Goal: Task Accomplishment & Management: Manage account settings

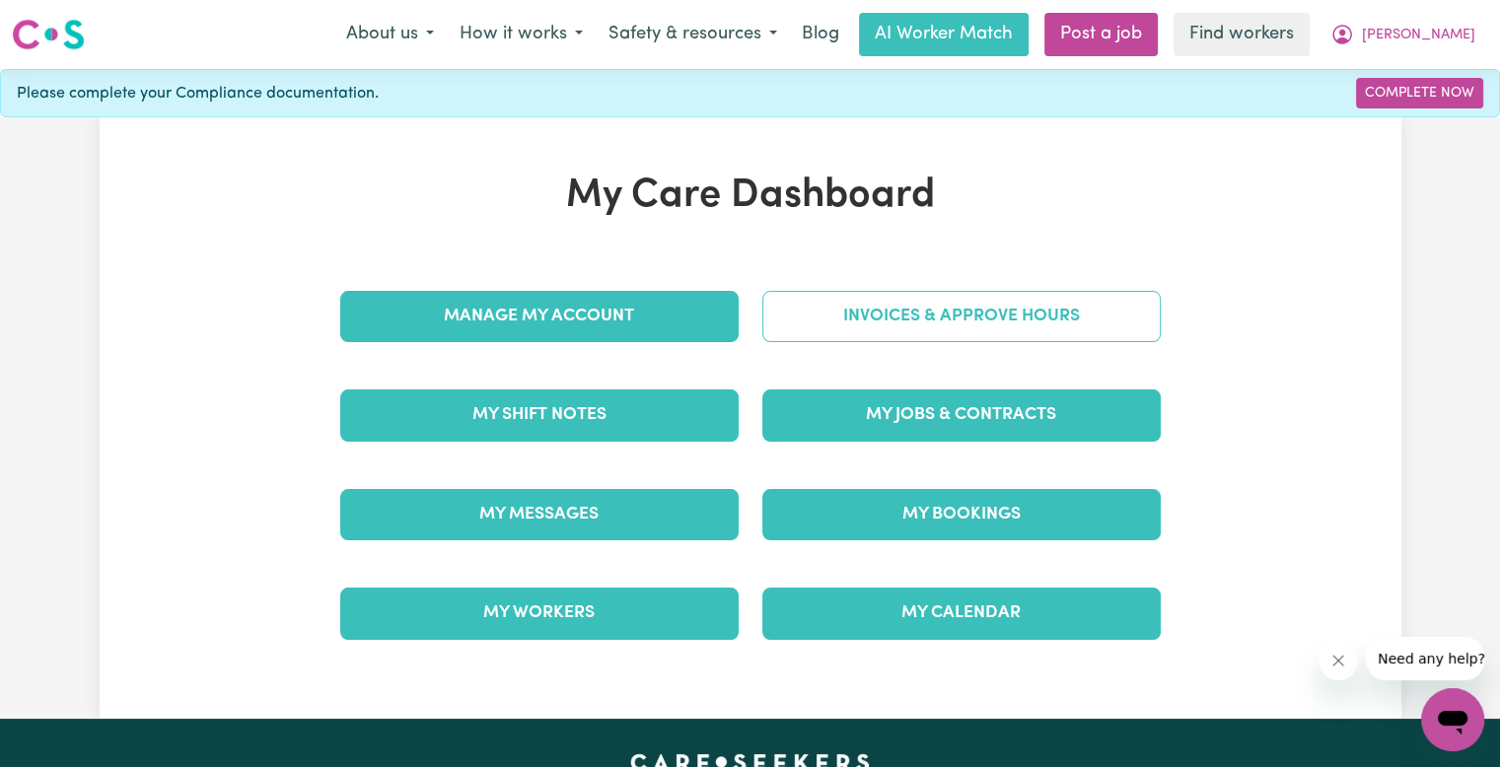
click at [992, 316] on link "Invoices & Approve Hours" at bounding box center [961, 316] width 398 height 51
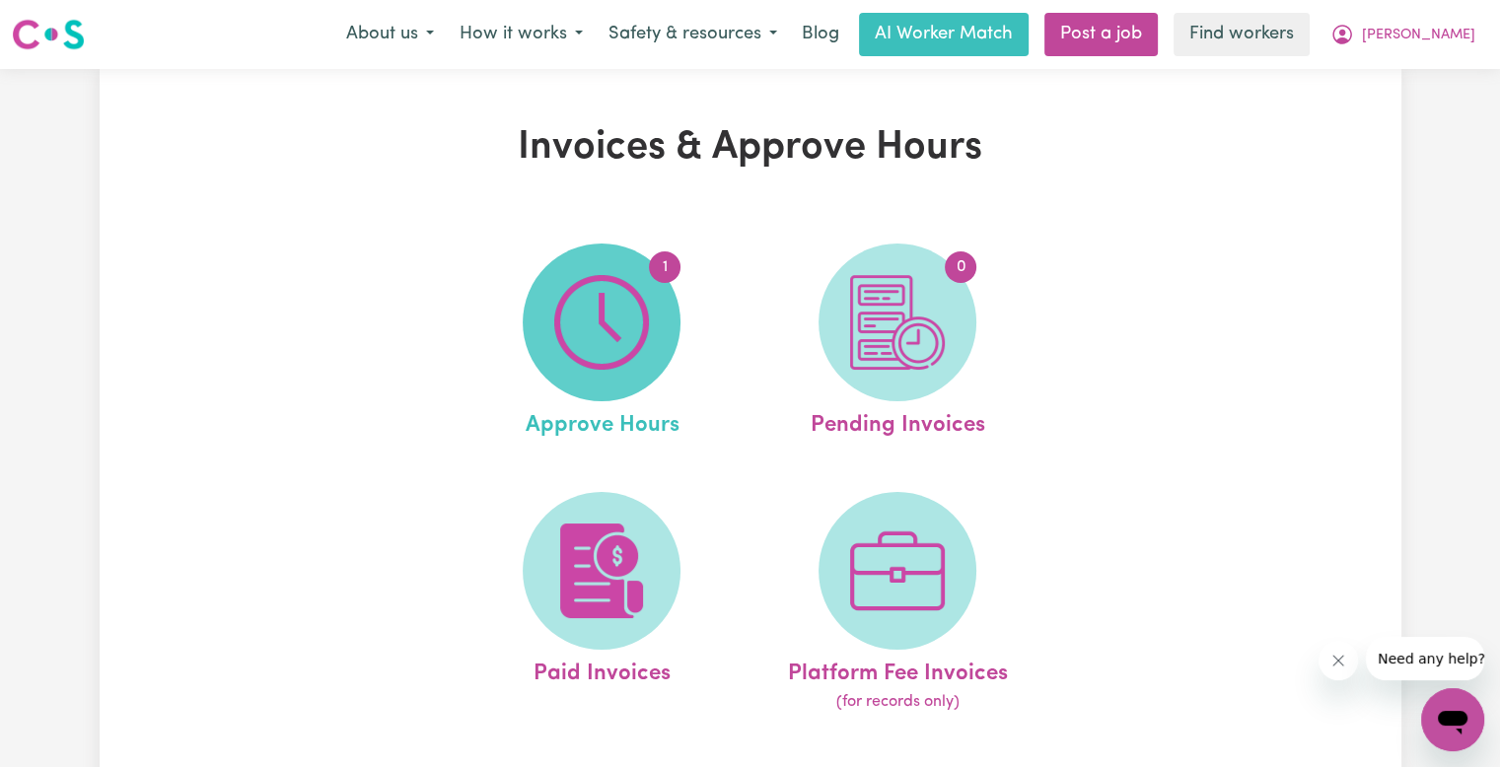
click at [596, 353] on img at bounding box center [601, 322] width 95 height 95
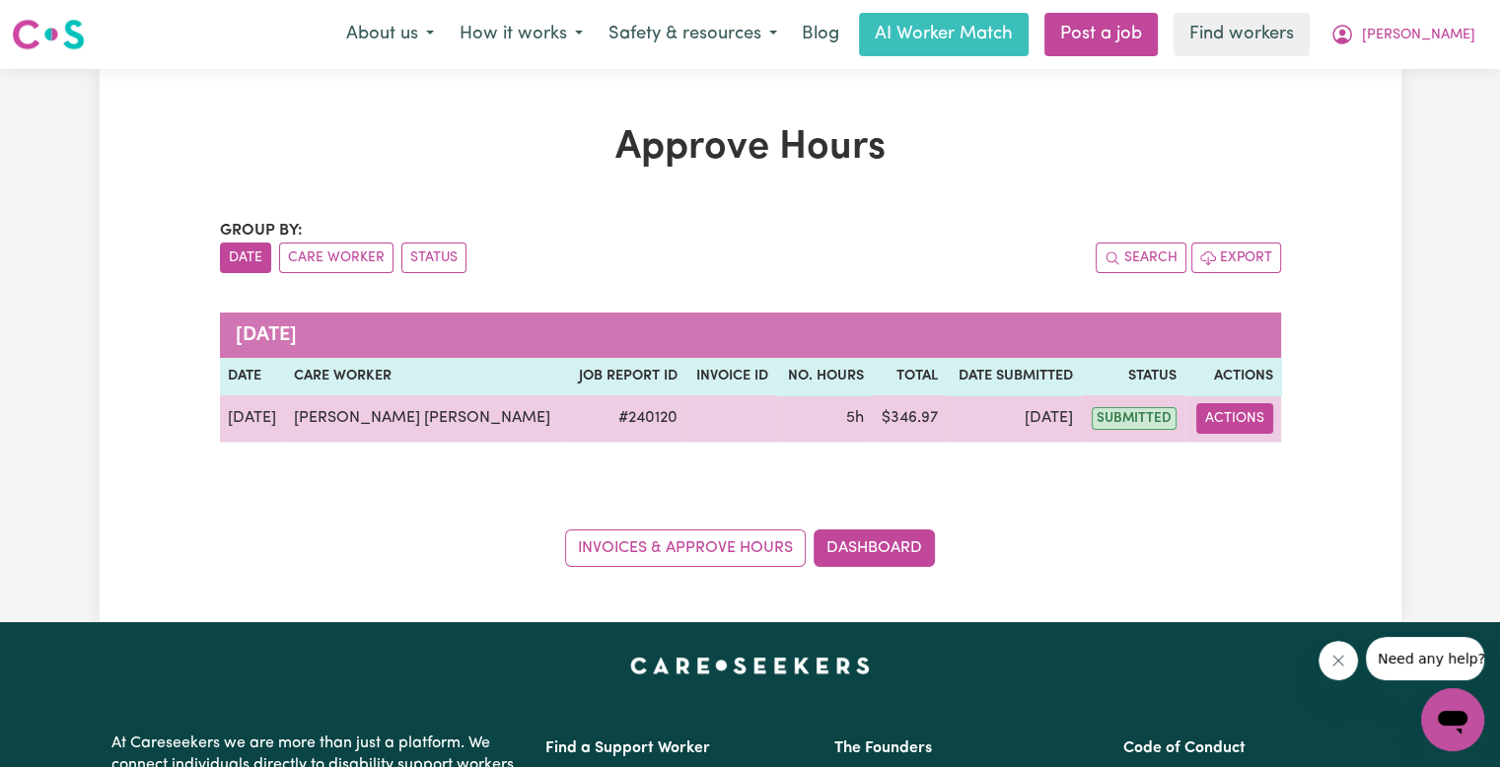
click at [1250, 422] on button "Actions" at bounding box center [1234, 418] width 77 height 31
click at [1260, 461] on link "View Job Report" at bounding box center [1293, 463] width 169 height 39
select select "pm"
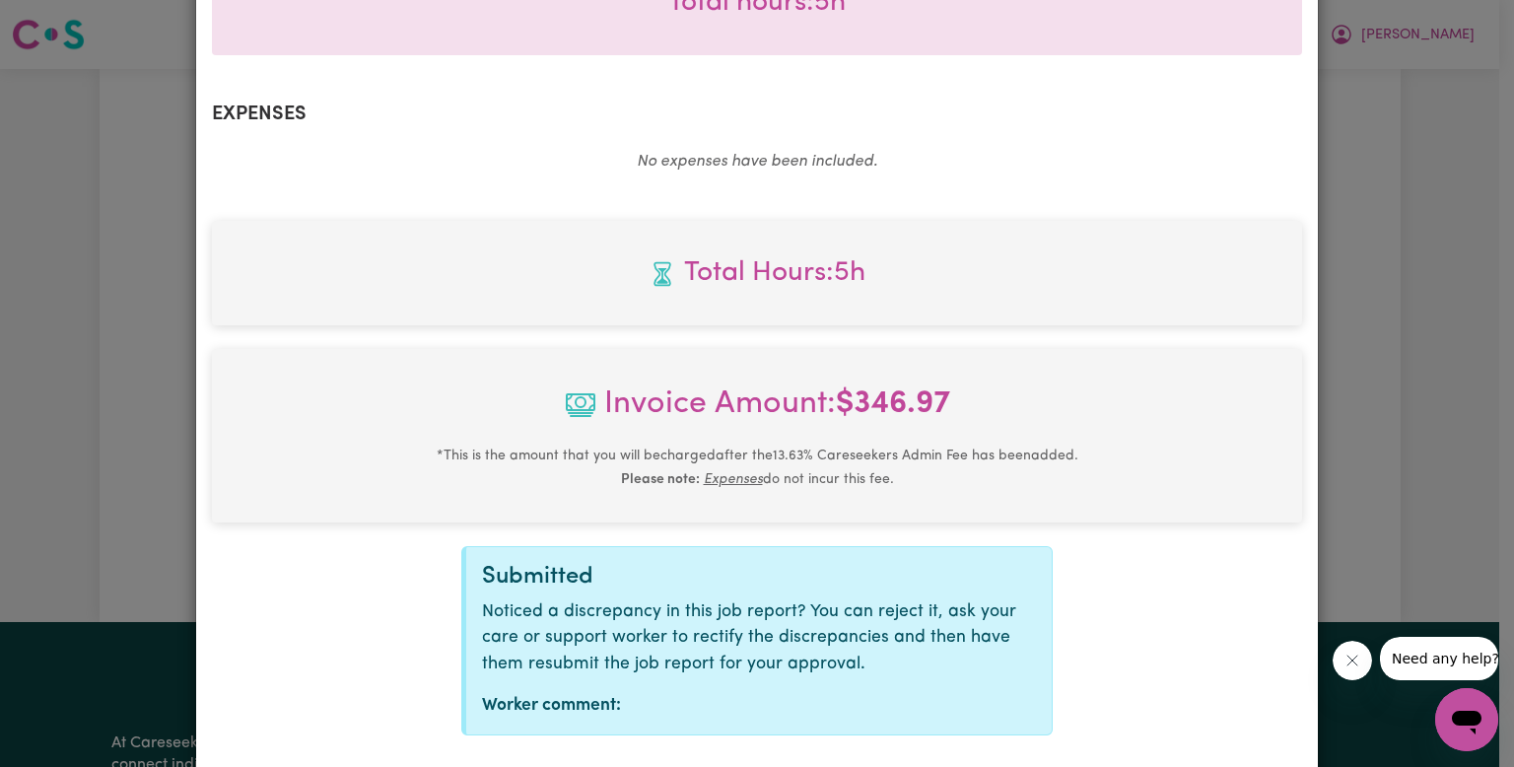
scroll to position [779, 0]
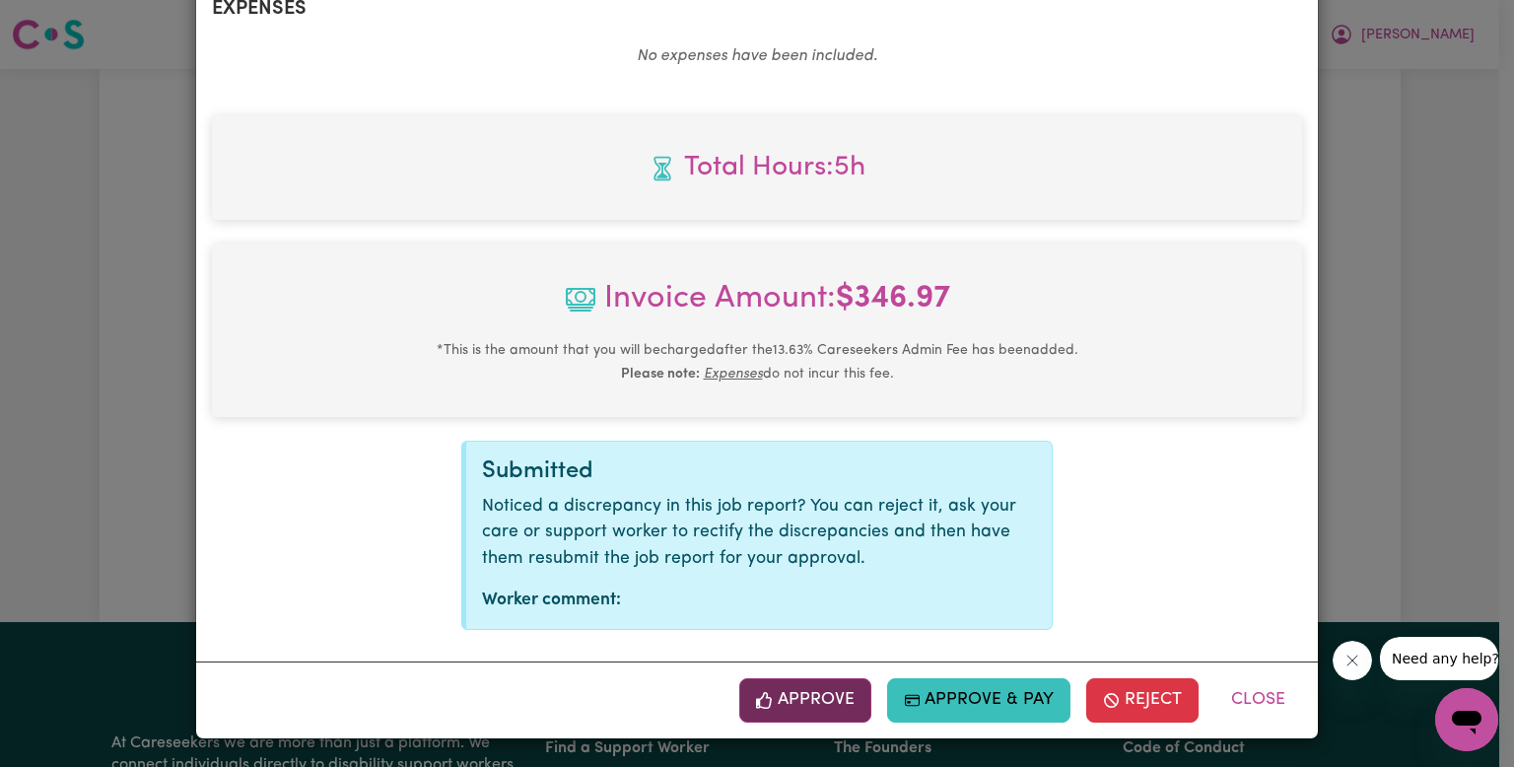
click at [777, 707] on button "Approve" at bounding box center [805, 699] width 132 height 43
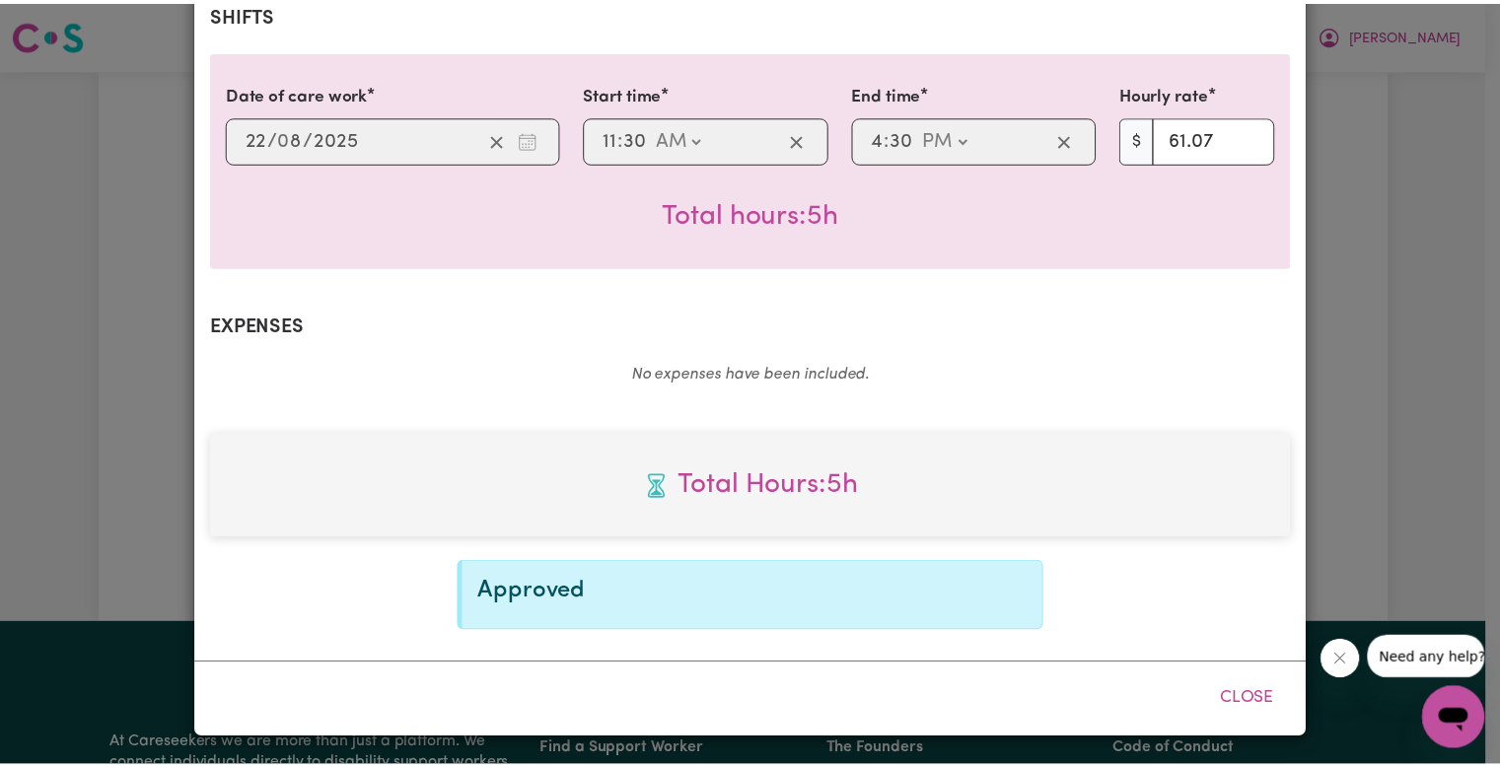
scroll to position [460, 0]
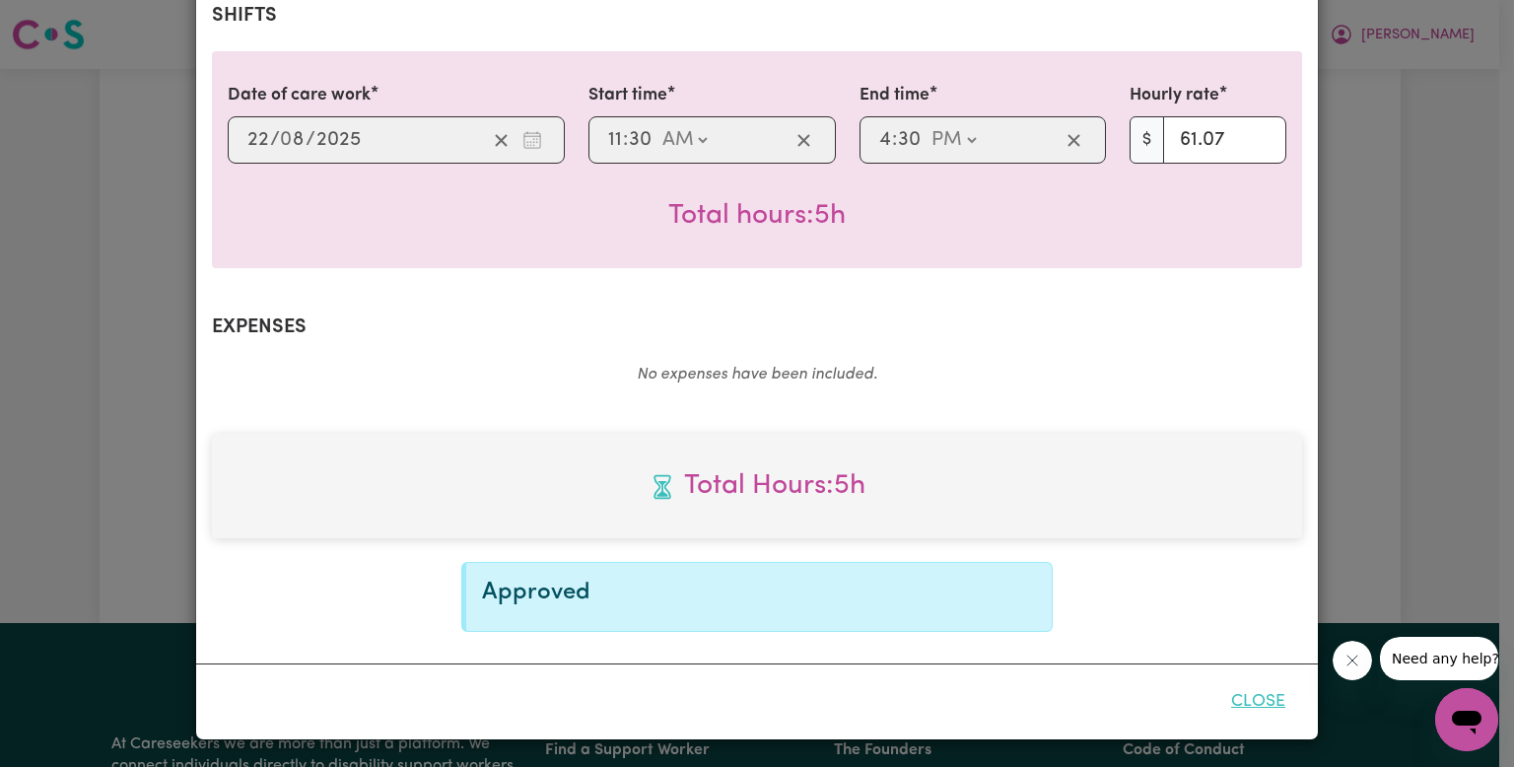
click at [1249, 697] on button "Close" at bounding box center [1259, 701] width 88 height 43
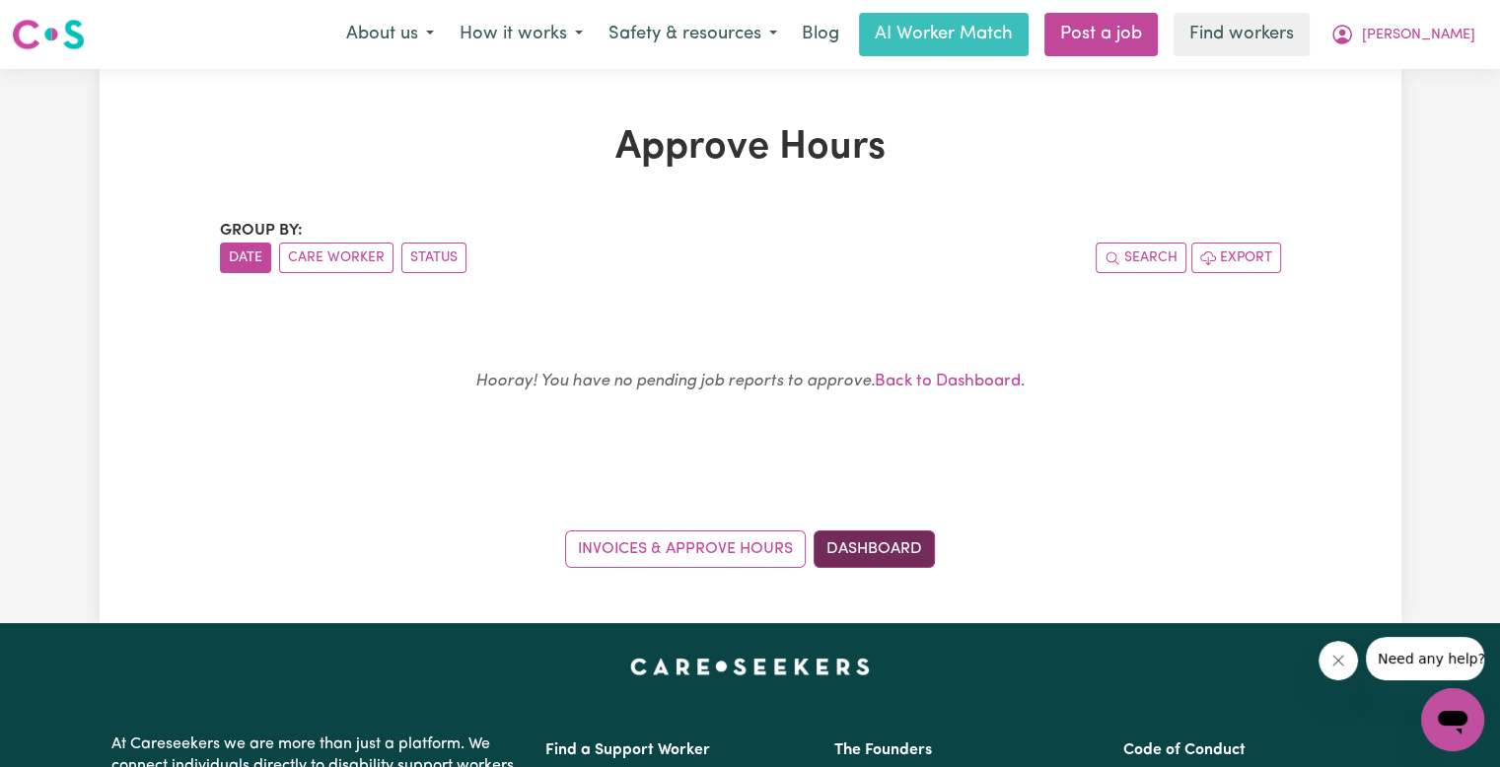
click at [861, 549] on link "Dashboard" at bounding box center [873, 548] width 121 height 37
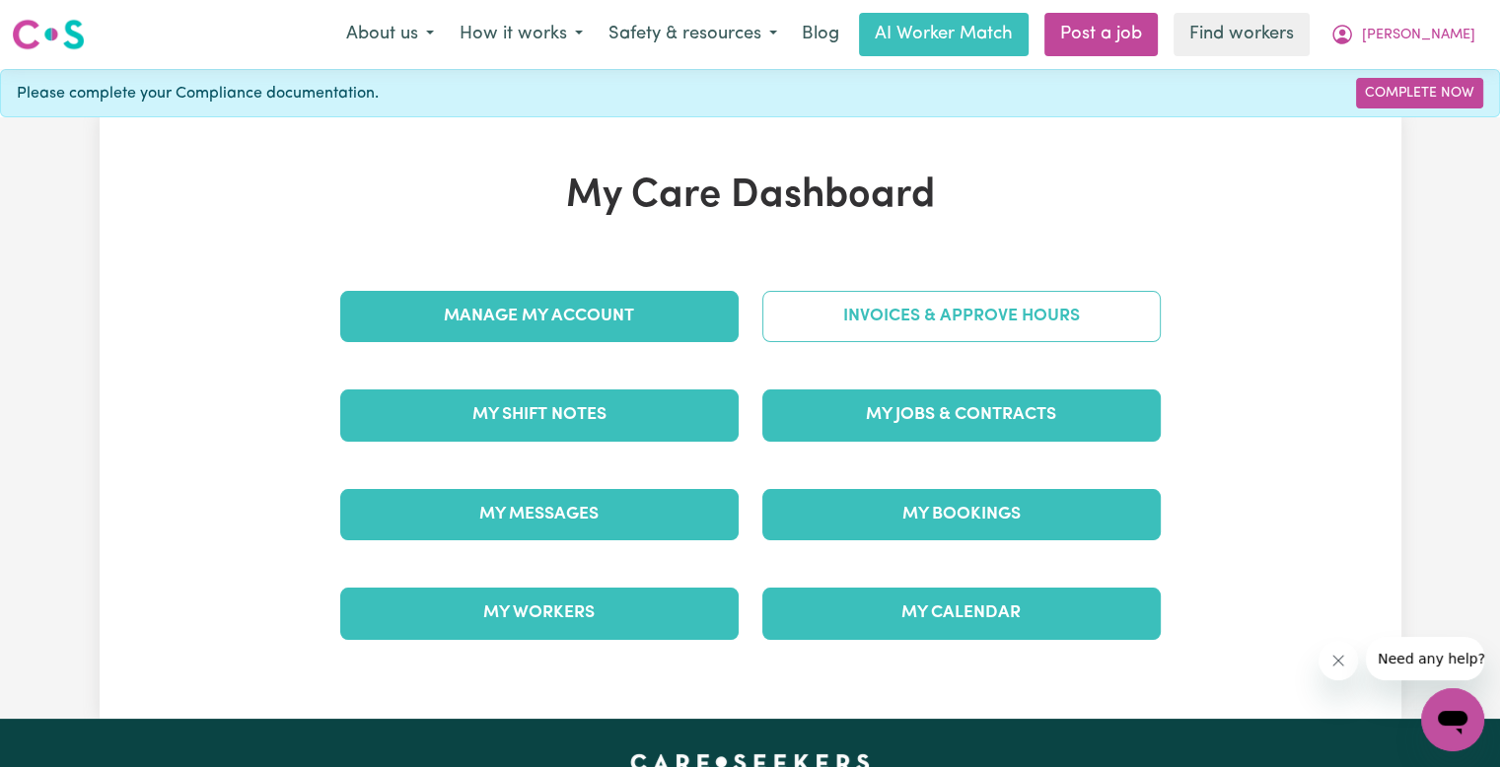
click at [923, 302] on link "Invoices & Approve Hours" at bounding box center [961, 316] width 398 height 51
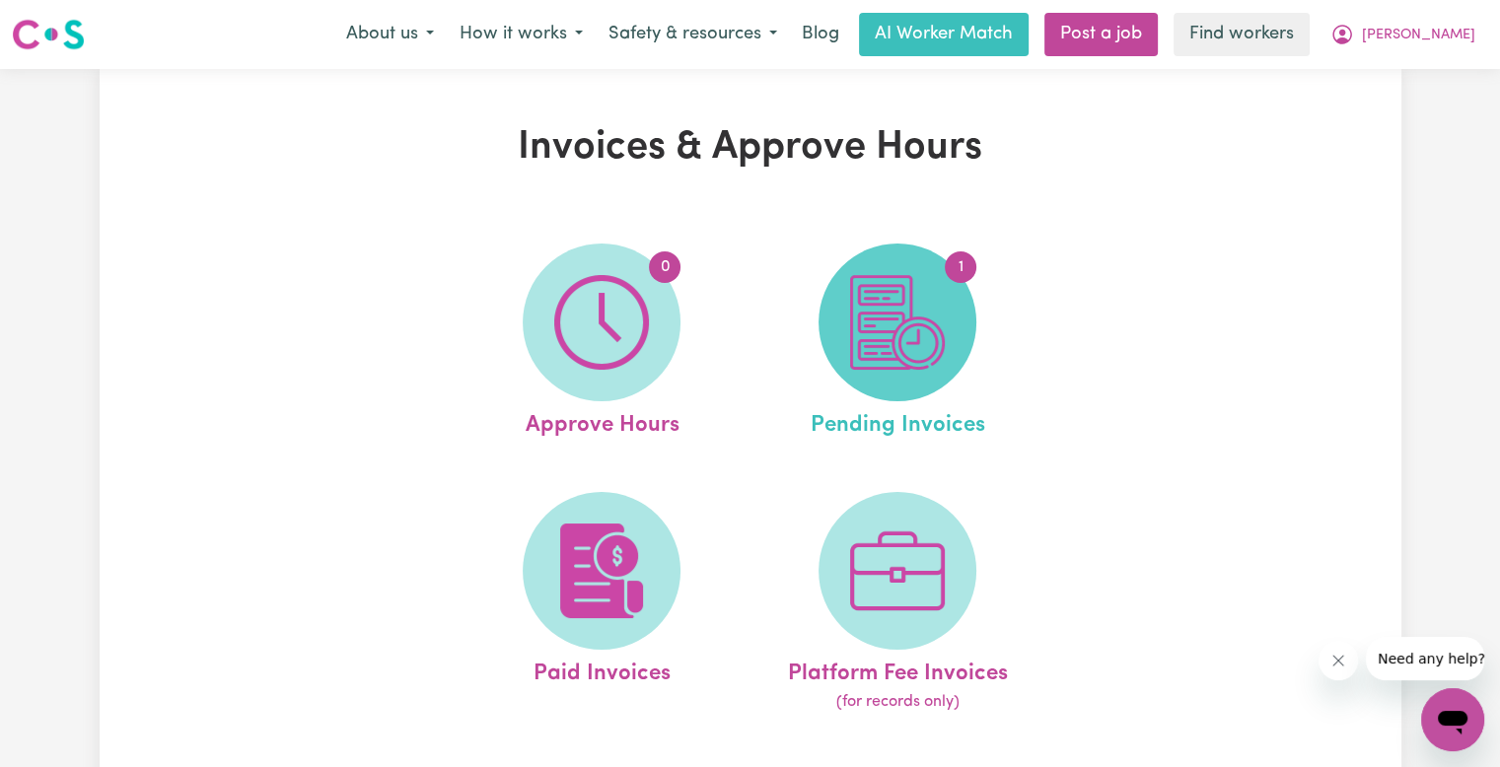
click at [864, 343] on img at bounding box center [897, 322] width 95 height 95
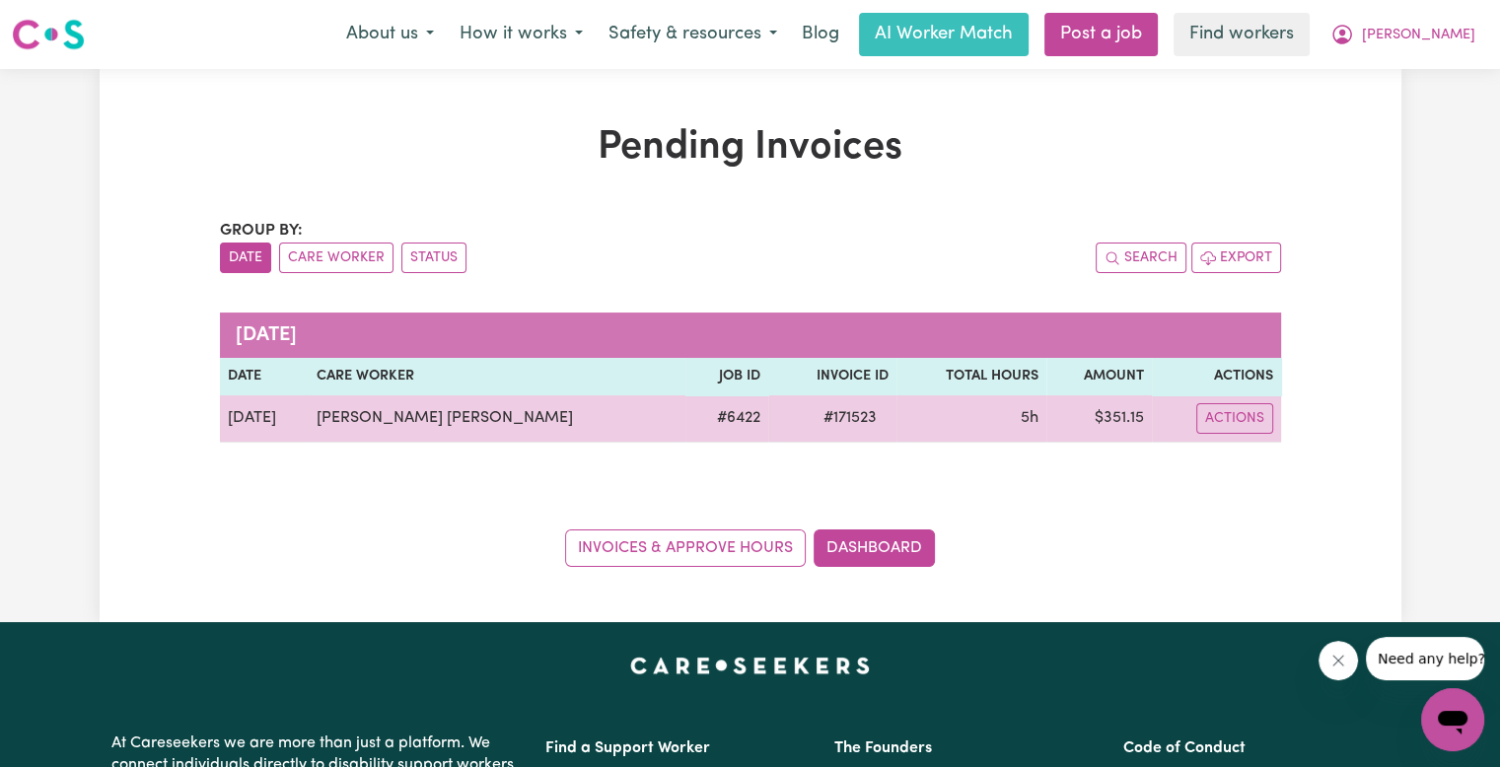
click at [811, 416] on span "# 171523" at bounding box center [849, 418] width 77 height 24
drag, startPoint x: 778, startPoint y: 416, endPoint x: 797, endPoint y: 418, distance: 18.8
click at [811, 416] on span "# 171523" at bounding box center [849, 418] width 77 height 24
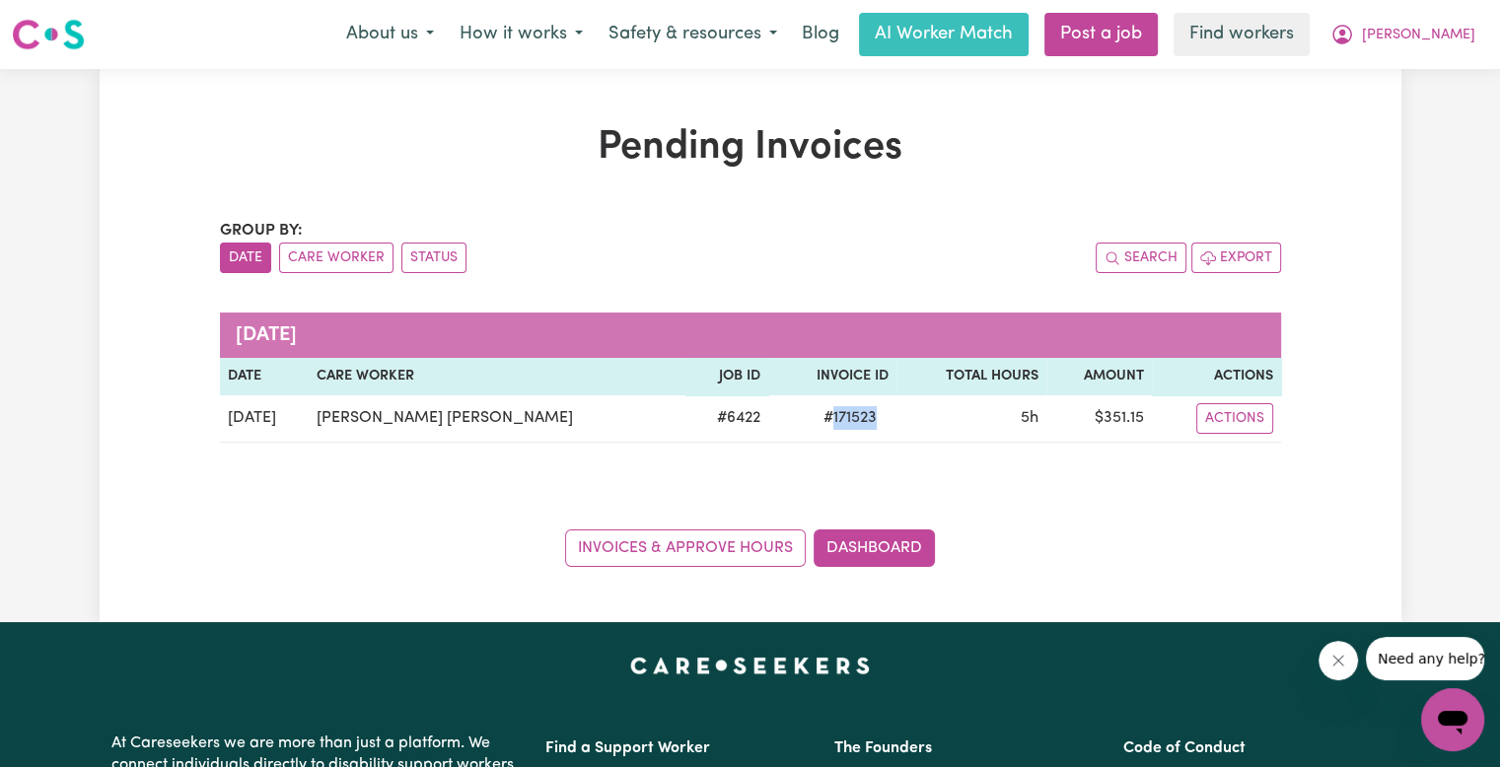
copy span "171523"
drag, startPoint x: 1462, startPoint y: 44, endPoint x: 1458, endPoint y: 54, distance: 10.6
click at [1462, 42] on span "[PERSON_NAME]" at bounding box center [1418, 36] width 113 height 22
click at [1412, 116] on link "Logout" at bounding box center [1409, 113] width 156 height 37
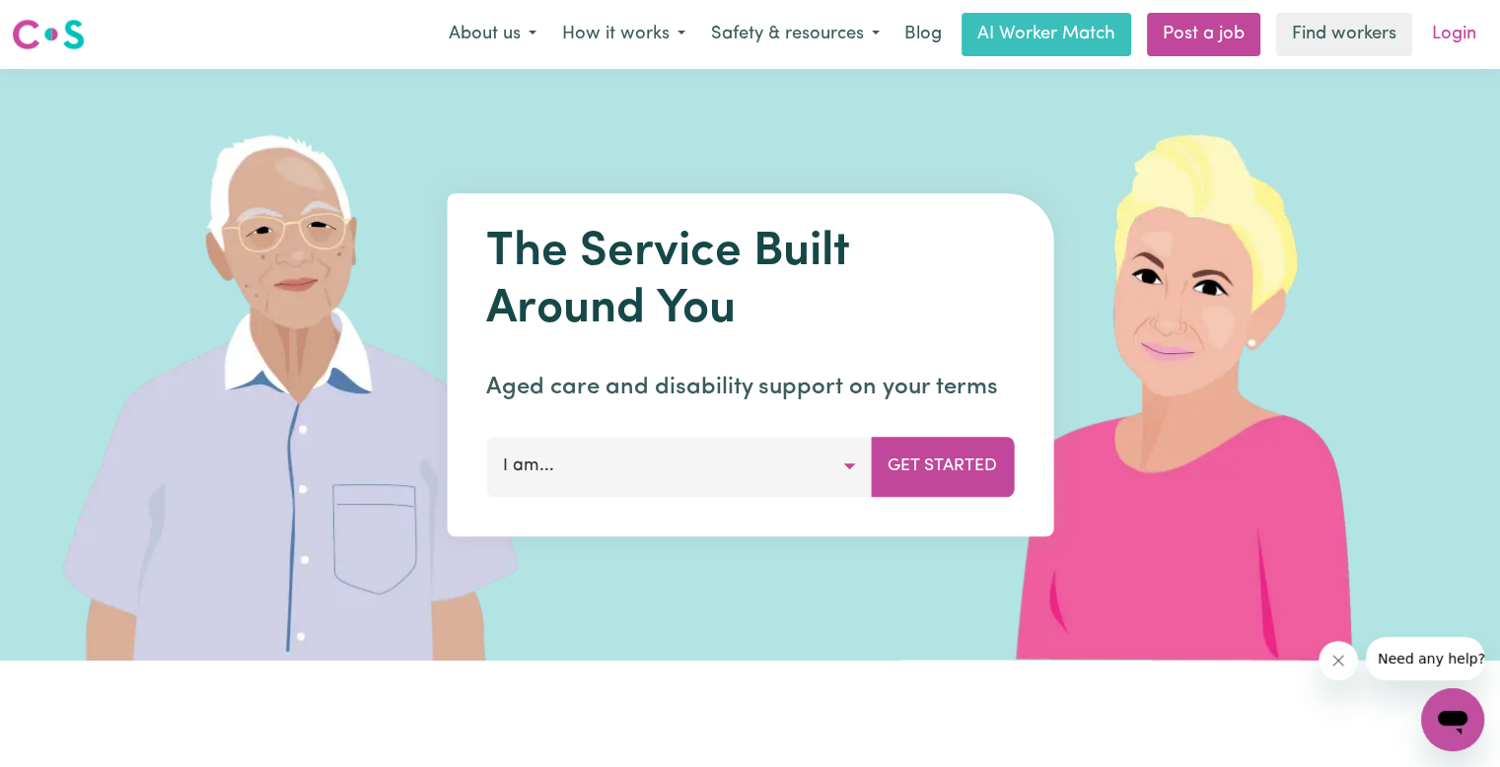
click at [1467, 30] on link "Login" at bounding box center [1454, 34] width 68 height 43
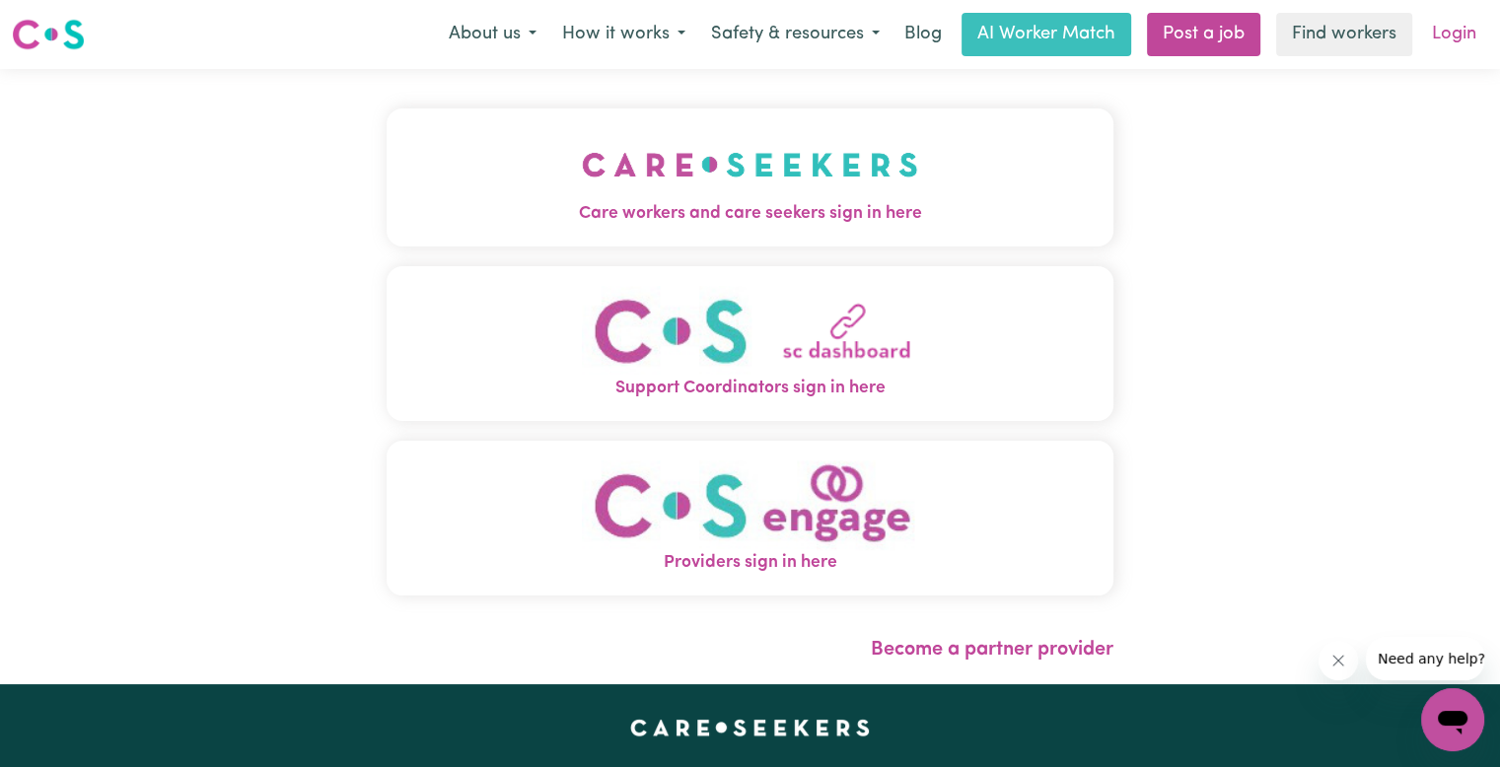
click at [1482, 27] on link "Login" at bounding box center [1454, 34] width 68 height 43
click at [954, 194] on button "Care workers and care seekers sign in here" at bounding box center [749, 177] width 727 height 138
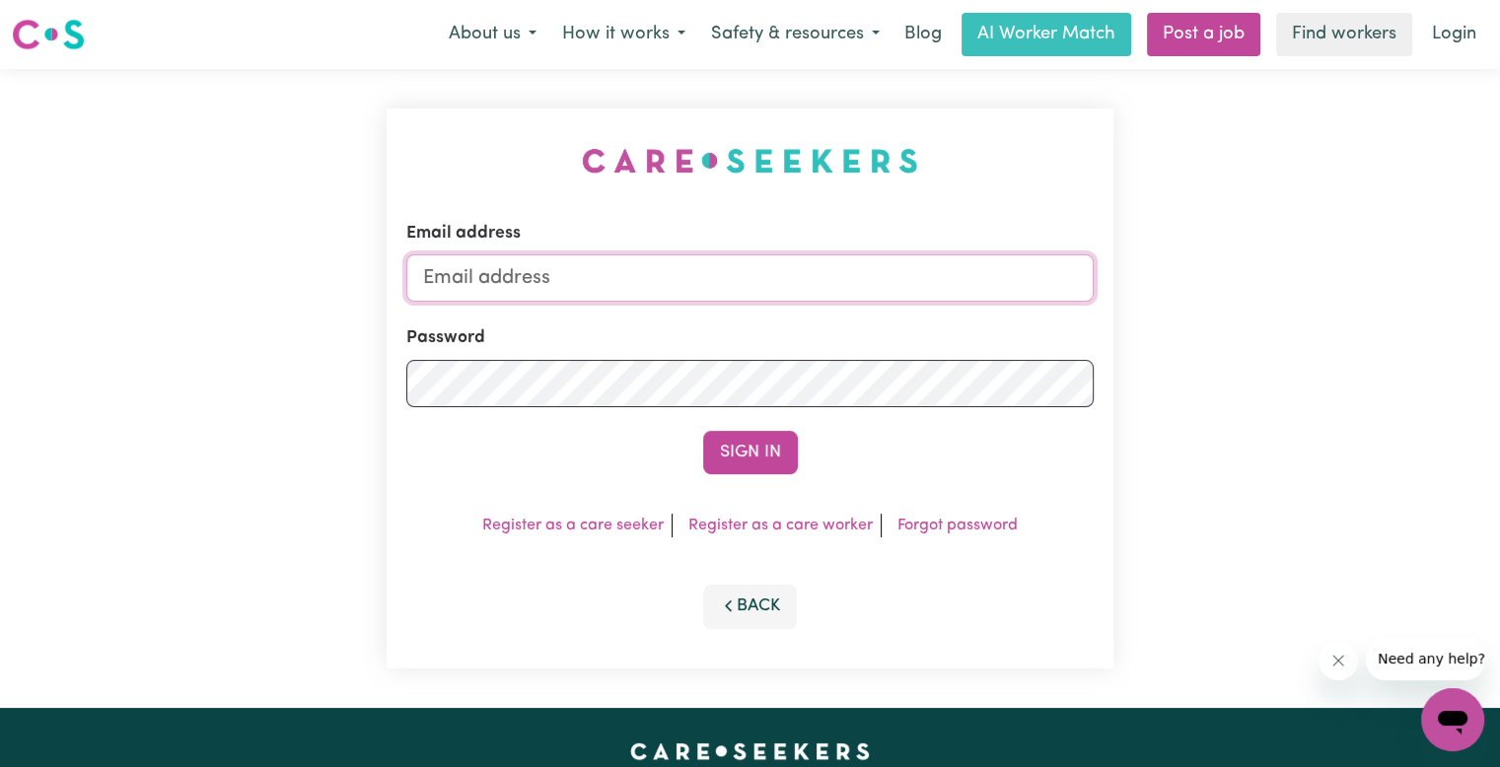
click at [683, 289] on input "Email address" at bounding box center [749, 277] width 687 height 47
drag, startPoint x: 525, startPoint y: 281, endPoint x: 1720, endPoint y: 247, distance: 1196.4
click at [1499, 247] on html "Menu About us How it works Safety & resources Blog AI Worker Match Post a job F…" at bounding box center [750, 746] width 1500 height 1493
type input "superuser~[EMAIL_ADDRESS][DOMAIN_NAME]"
click at [703, 431] on button "Sign In" at bounding box center [750, 452] width 95 height 43
